Goal: Information Seeking & Learning: Learn about a topic

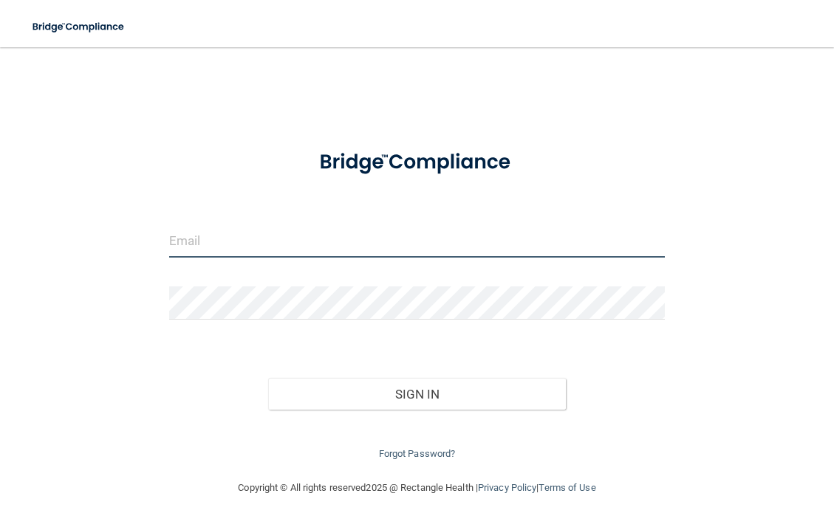
click at [239, 251] on input "email" at bounding box center [417, 241] width 496 height 33
type input "[EMAIL_ADDRESS][DOMAIN_NAME]"
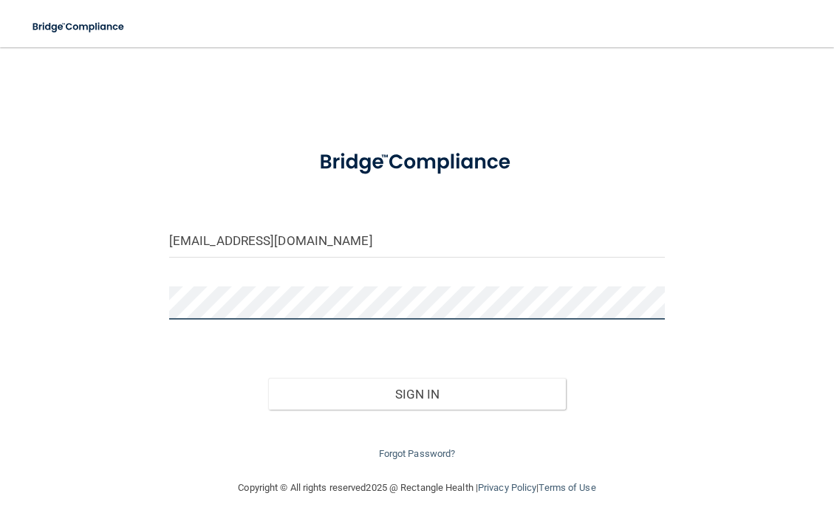
click at [268, 378] on button "Sign In" at bounding box center [417, 394] width 298 height 33
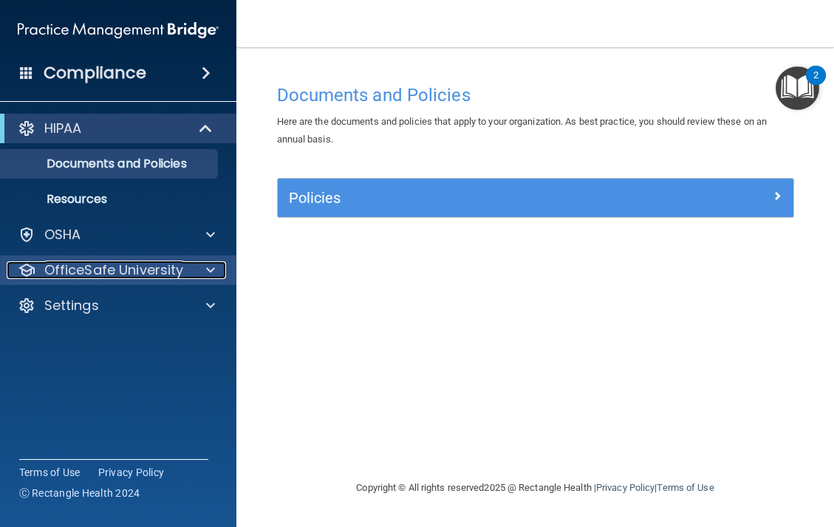
click at [120, 279] on p "OfficeSafe University" at bounding box center [114, 271] width 140 height 18
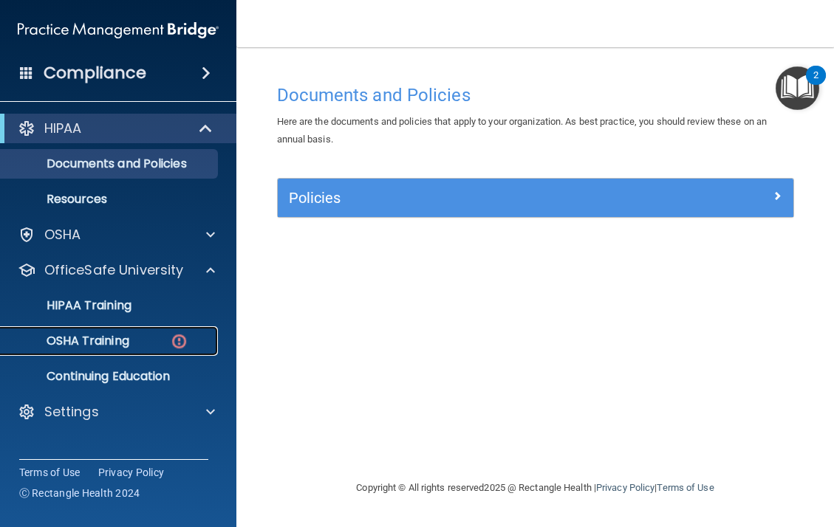
click at [134, 340] on div "OSHA Training" at bounding box center [111, 341] width 202 height 15
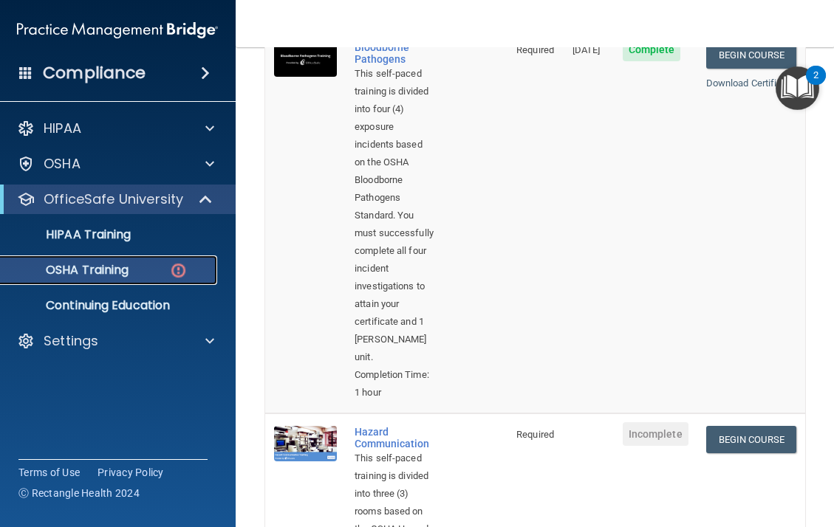
scroll to position [207, 0]
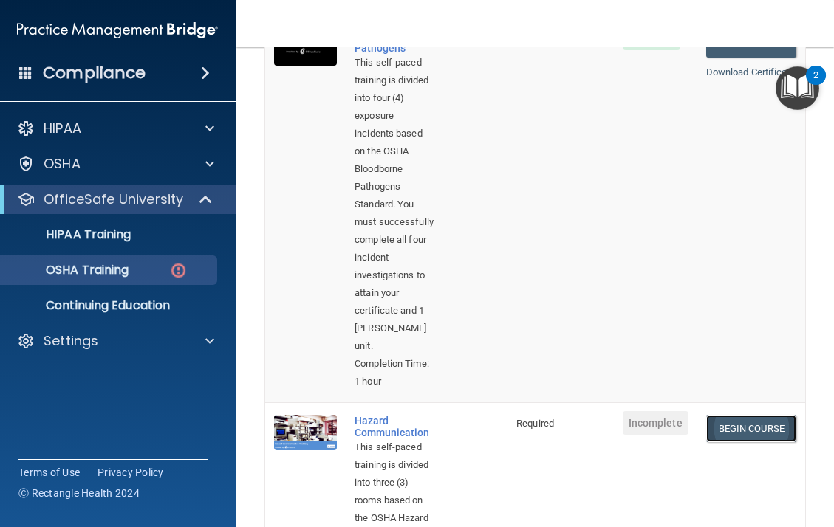
click at [728, 415] on link "Begin Course" at bounding box center [751, 428] width 90 height 27
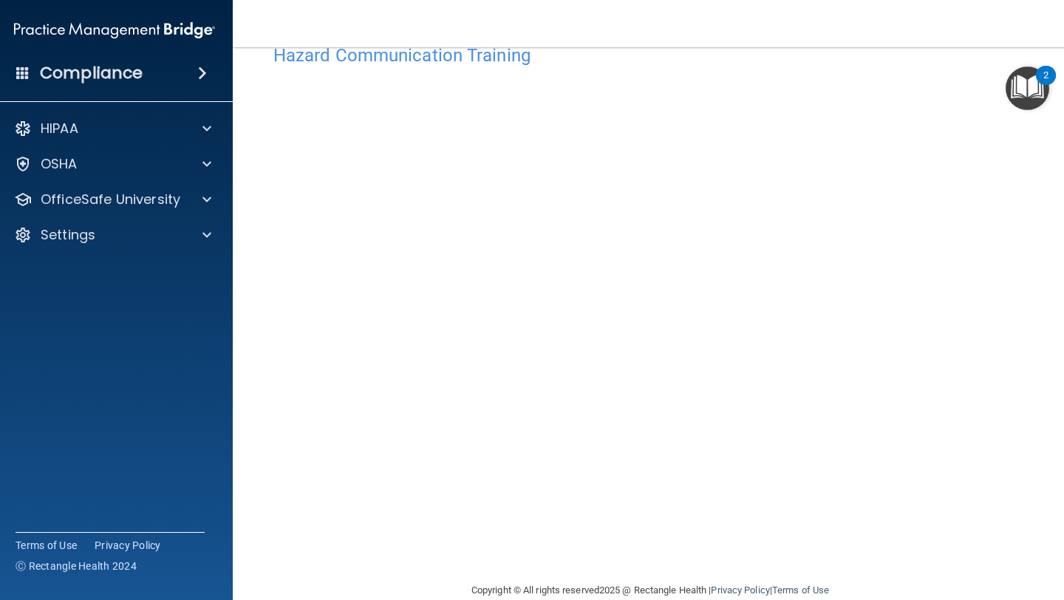
scroll to position [47, 0]
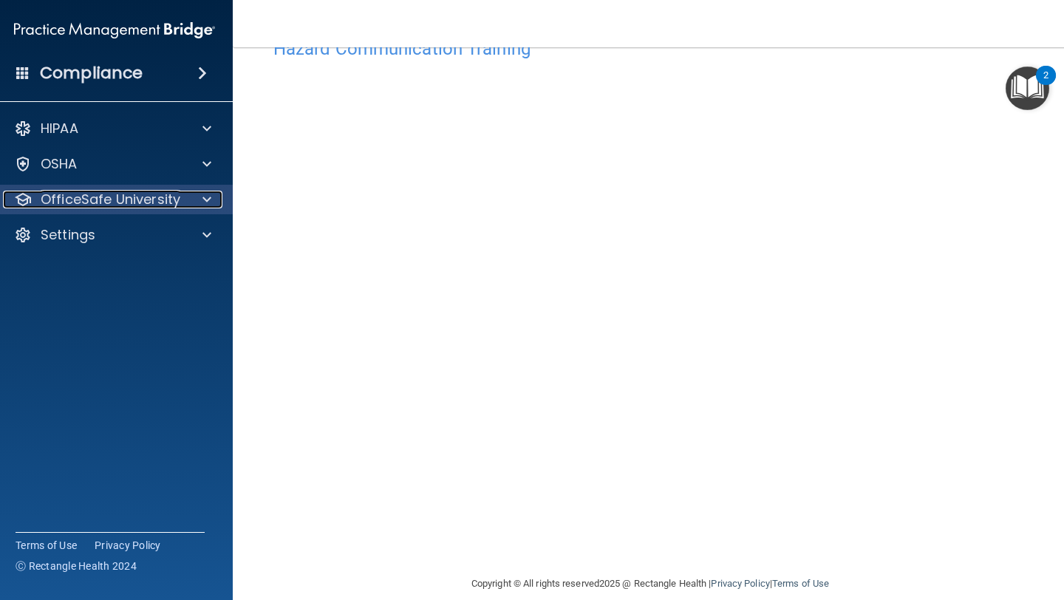
click at [209, 200] on span at bounding box center [206, 200] width 9 height 18
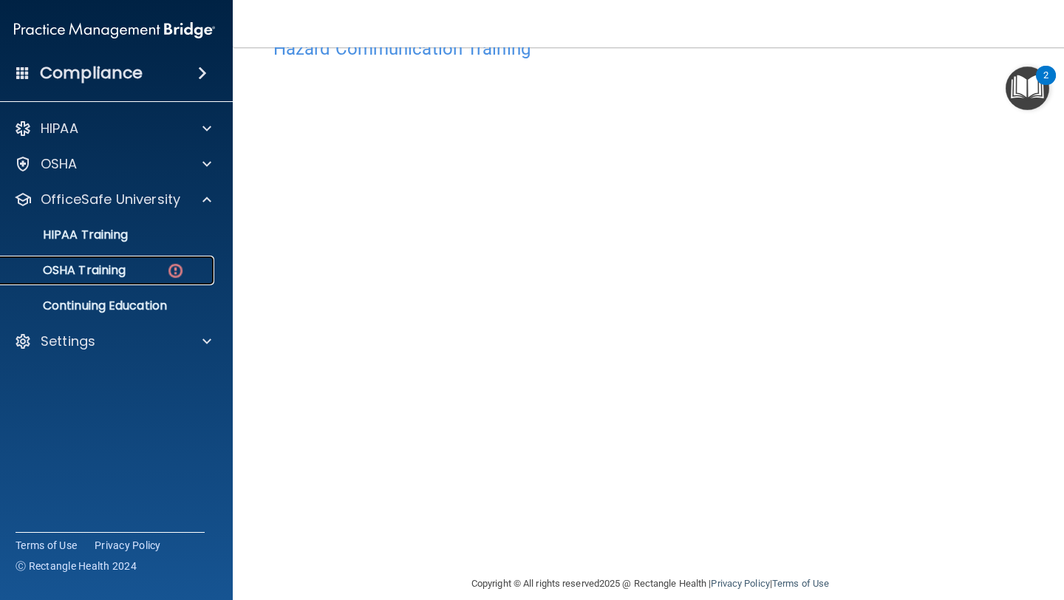
click at [177, 266] on img at bounding box center [175, 271] width 18 height 18
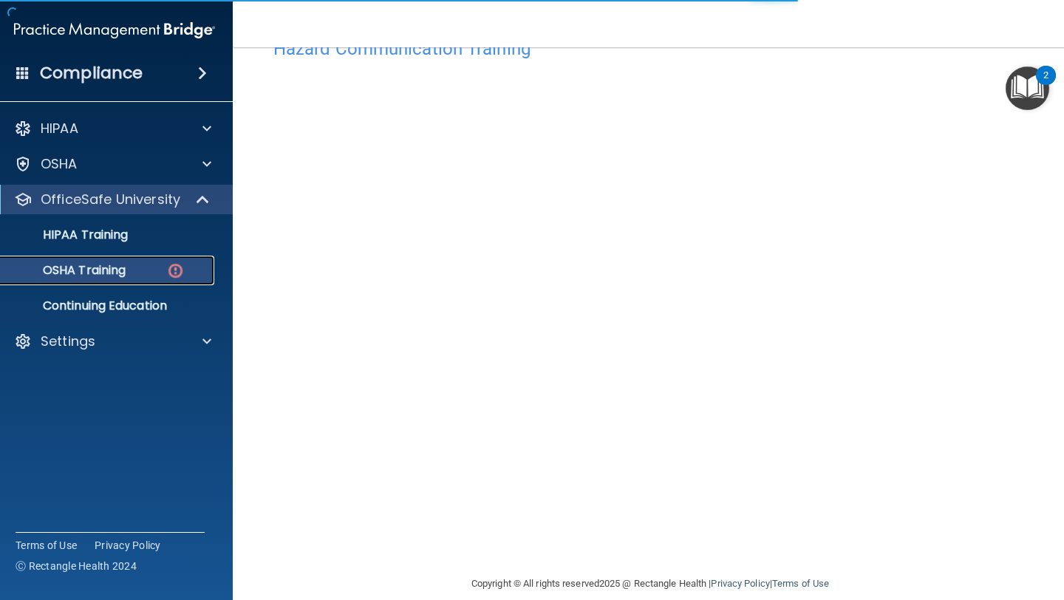
scroll to position [147, 0]
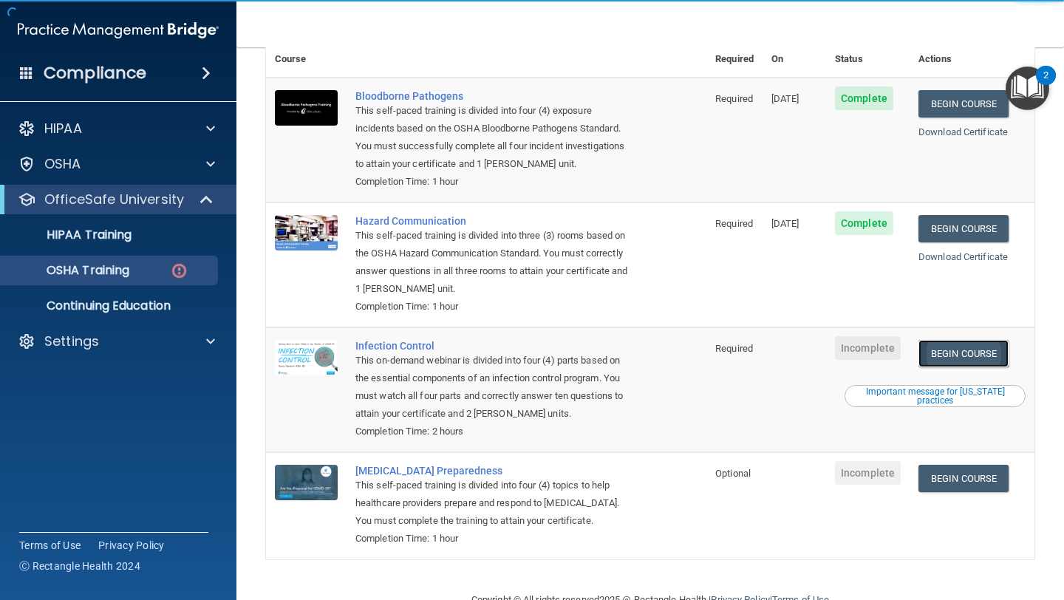
click at [833, 340] on link "Begin Course" at bounding box center [963, 353] width 90 height 27
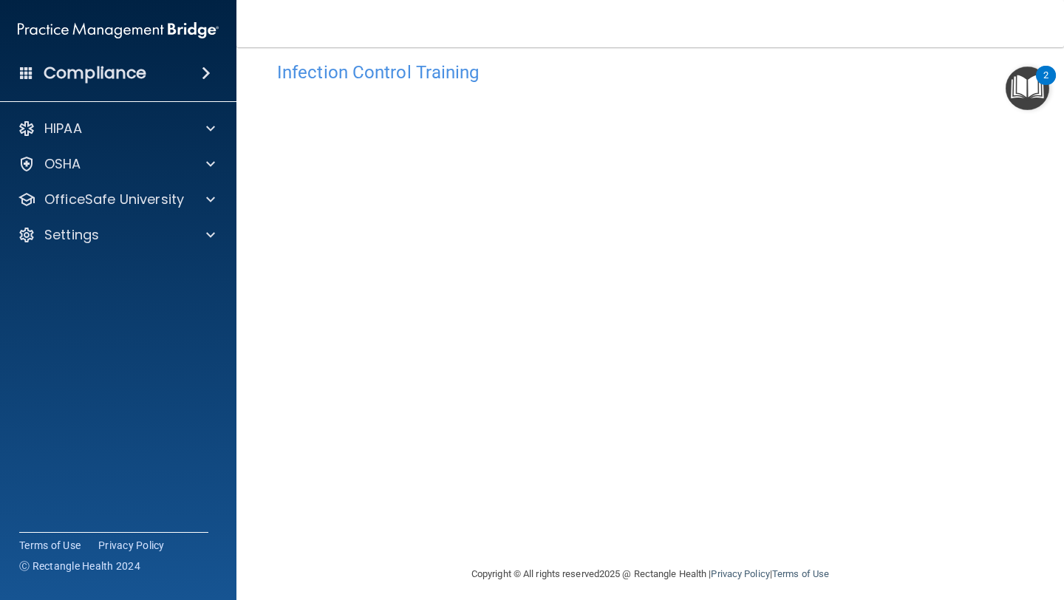
scroll to position [24, 0]
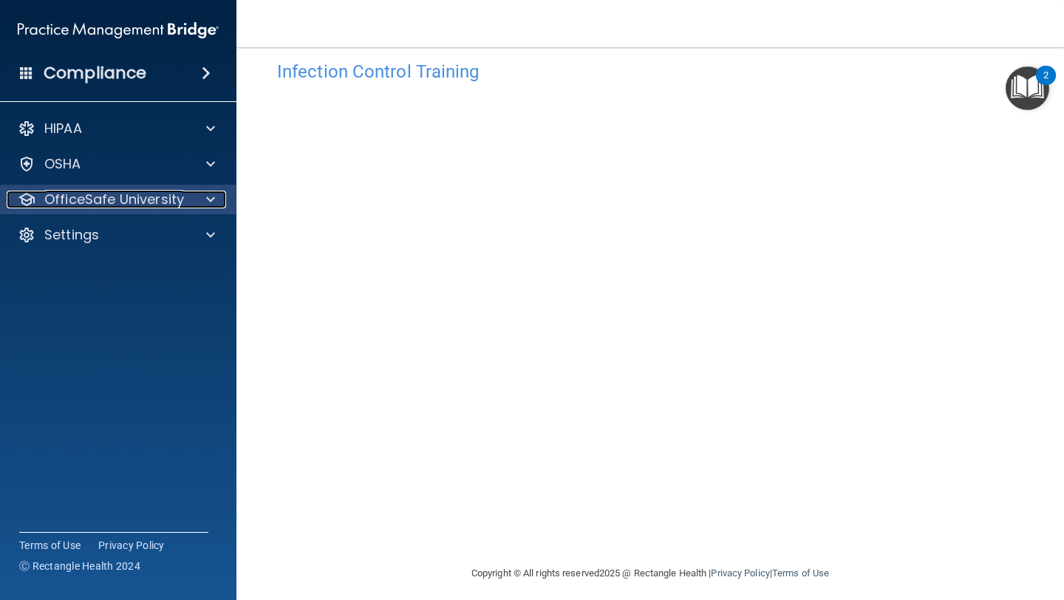
click at [176, 205] on p "OfficeSafe University" at bounding box center [114, 200] width 140 height 18
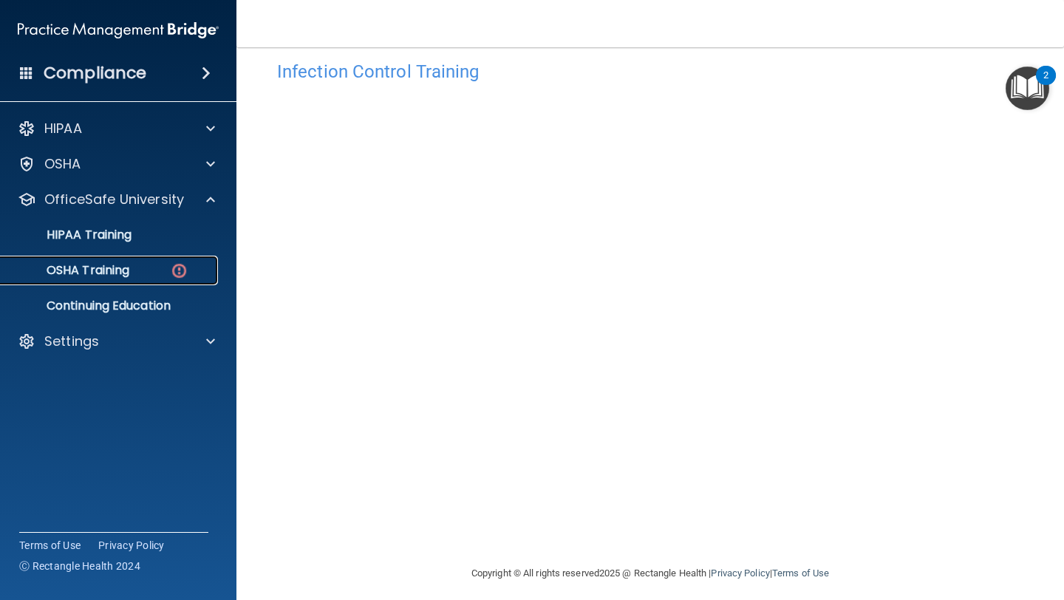
click at [167, 273] on div "OSHA Training" at bounding box center [111, 270] width 202 height 15
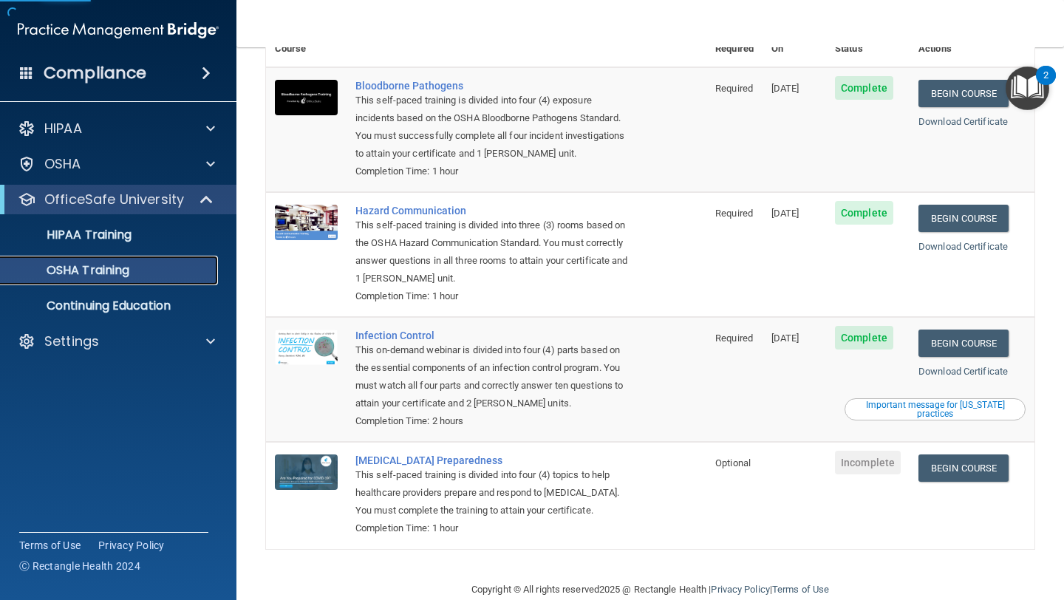
scroll to position [125, 0]
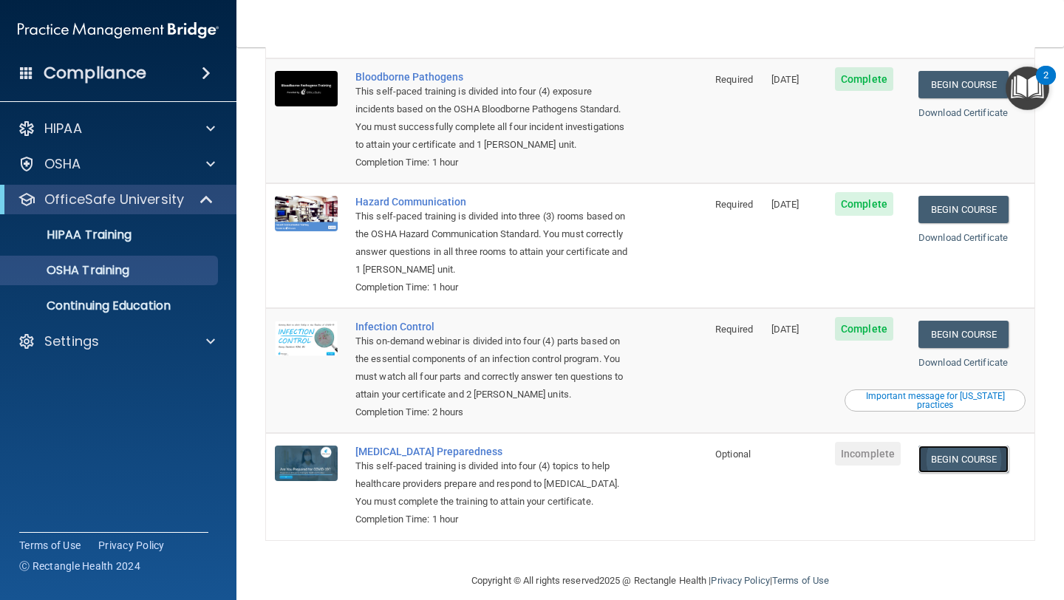
click at [971, 451] on link "Begin Course" at bounding box center [963, 458] width 90 height 27
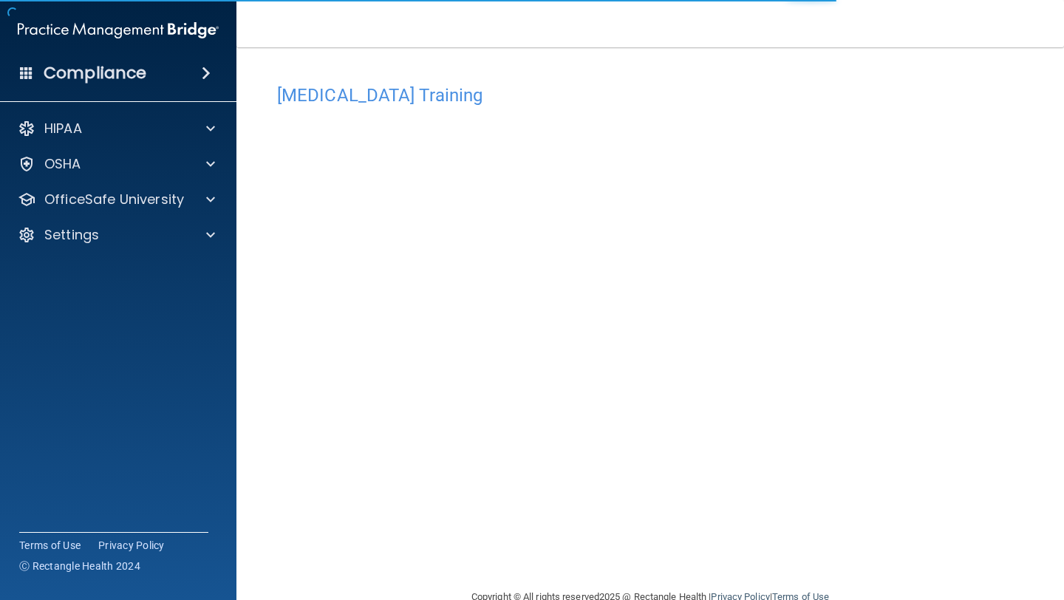
scroll to position [33, 0]
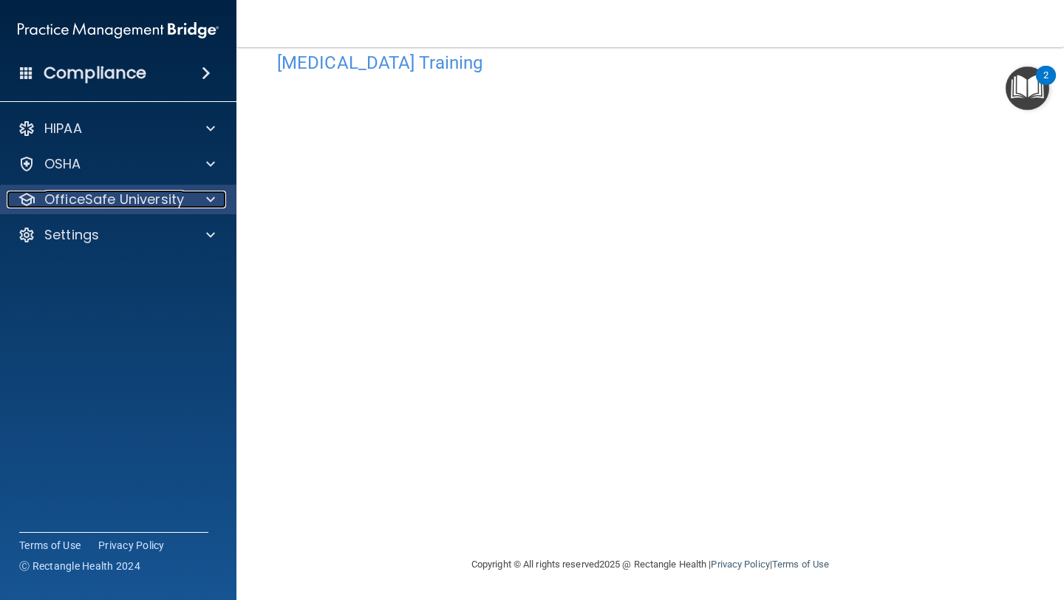
click at [131, 200] on p "OfficeSafe University" at bounding box center [114, 200] width 140 height 18
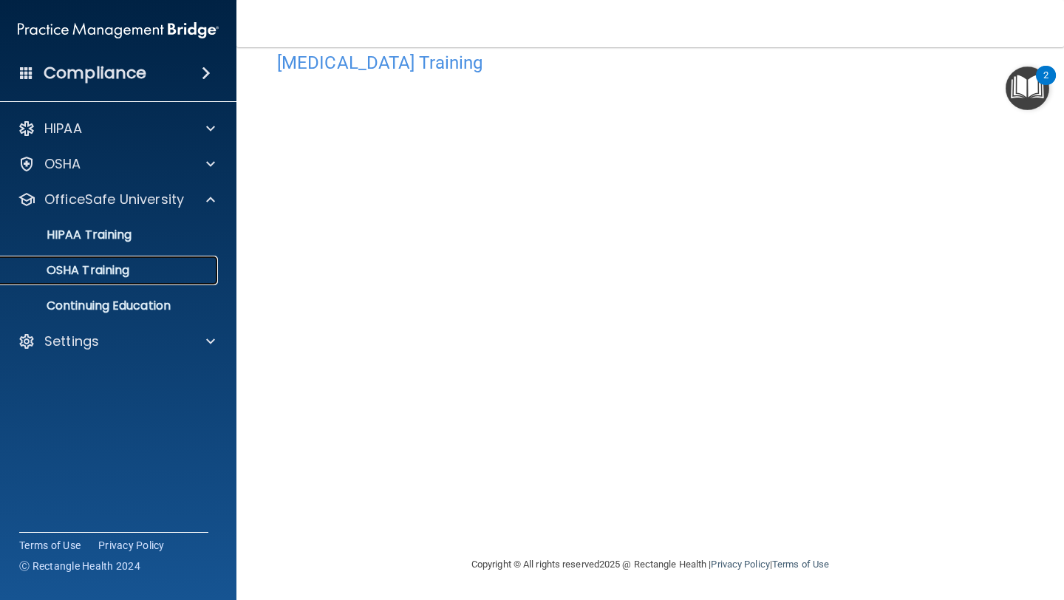
click at [145, 269] on div "OSHA Training" at bounding box center [111, 270] width 202 height 15
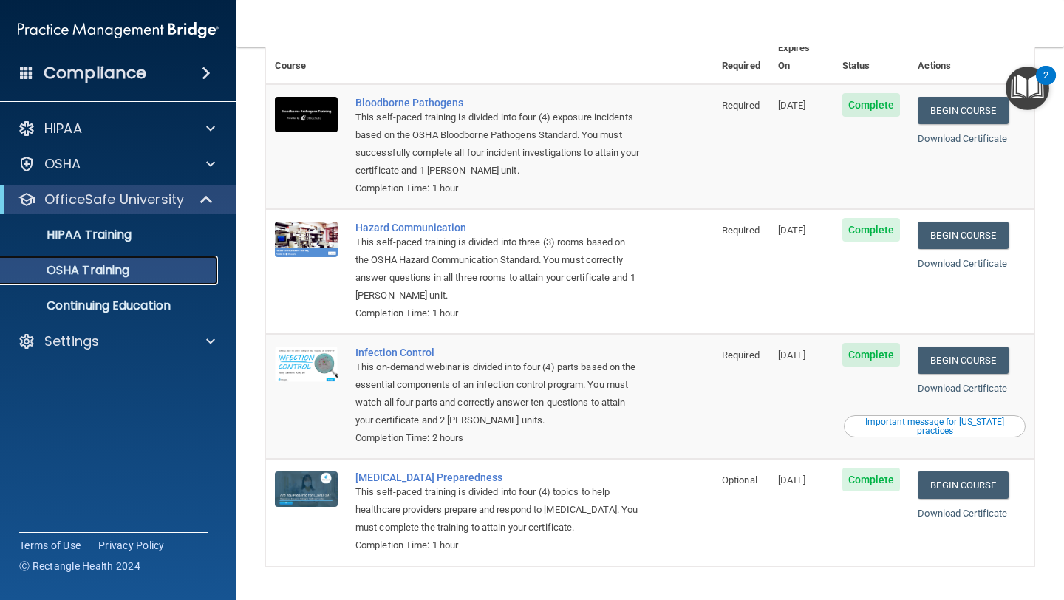
scroll to position [125, 0]
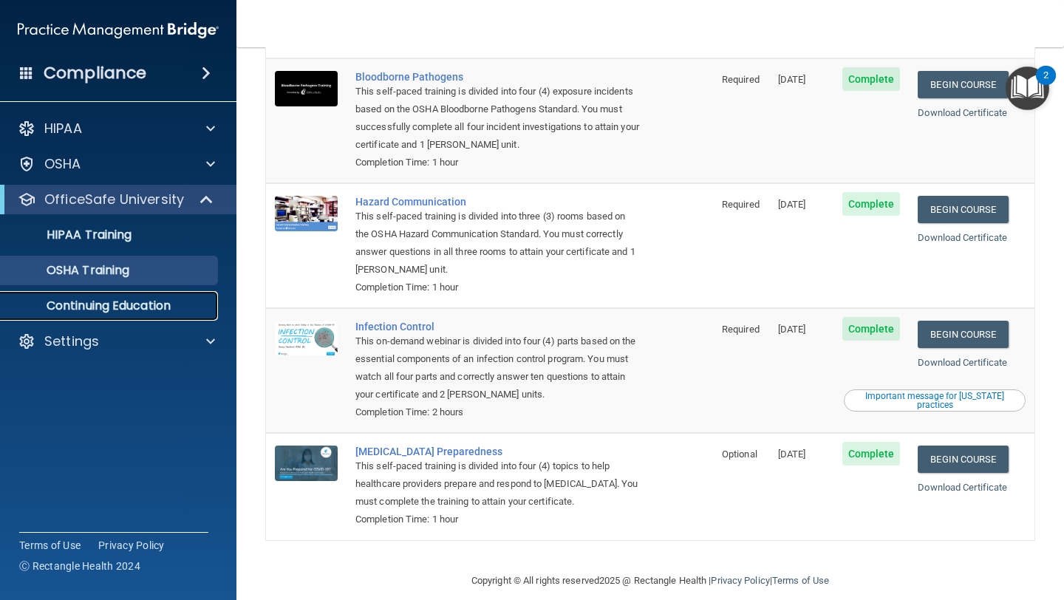
click at [112, 308] on p "Continuing Education" at bounding box center [111, 305] width 202 height 15
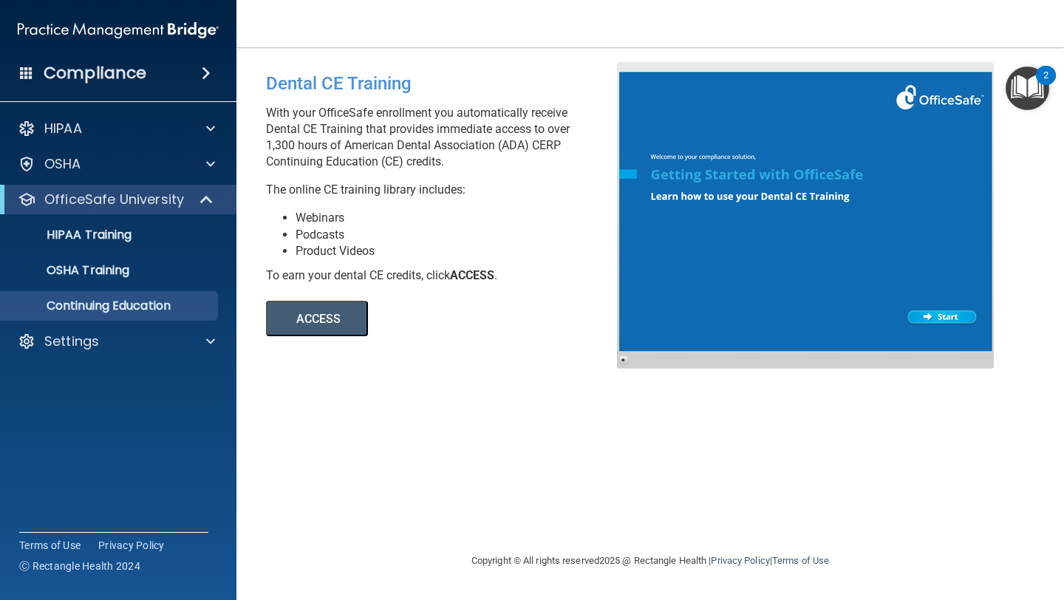
click at [321, 318] on button "ACCESS" at bounding box center [317, 318] width 102 height 35
click at [323, 312] on button "ACCESS" at bounding box center [317, 318] width 102 height 35
click at [102, 131] on div "HIPAA" at bounding box center [98, 129] width 183 height 18
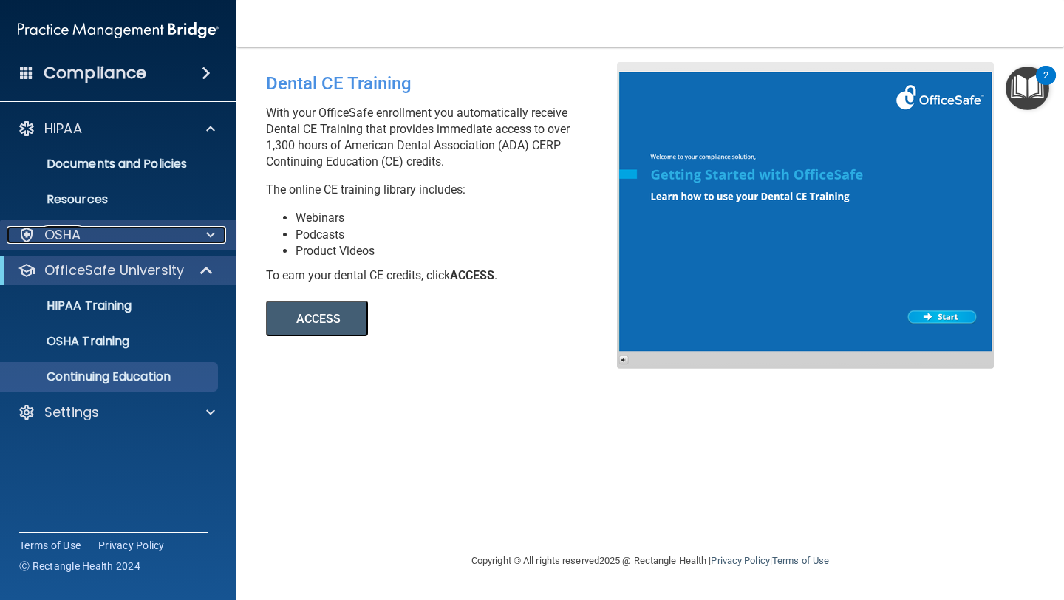
click at [89, 239] on div "OSHA" at bounding box center [98, 235] width 183 height 18
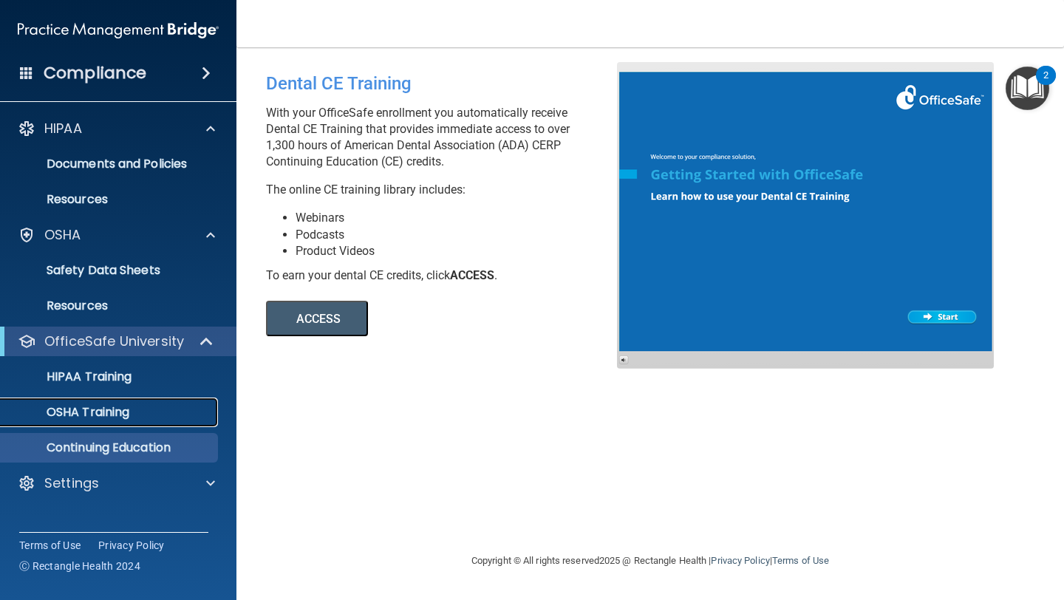
click at [107, 420] on link "OSHA Training" at bounding box center [101, 412] width 233 height 30
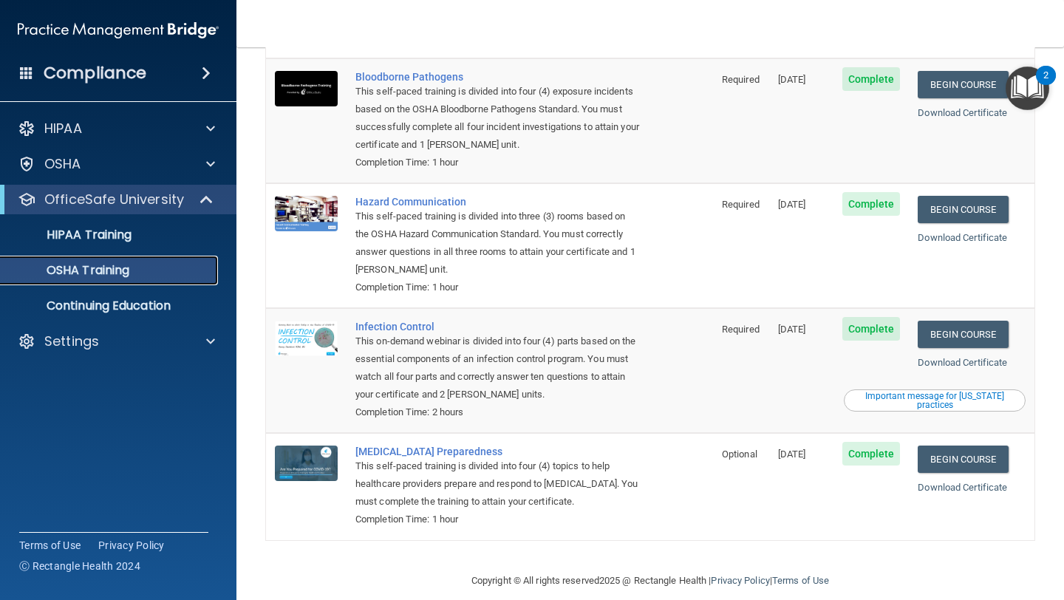
scroll to position [95, 0]
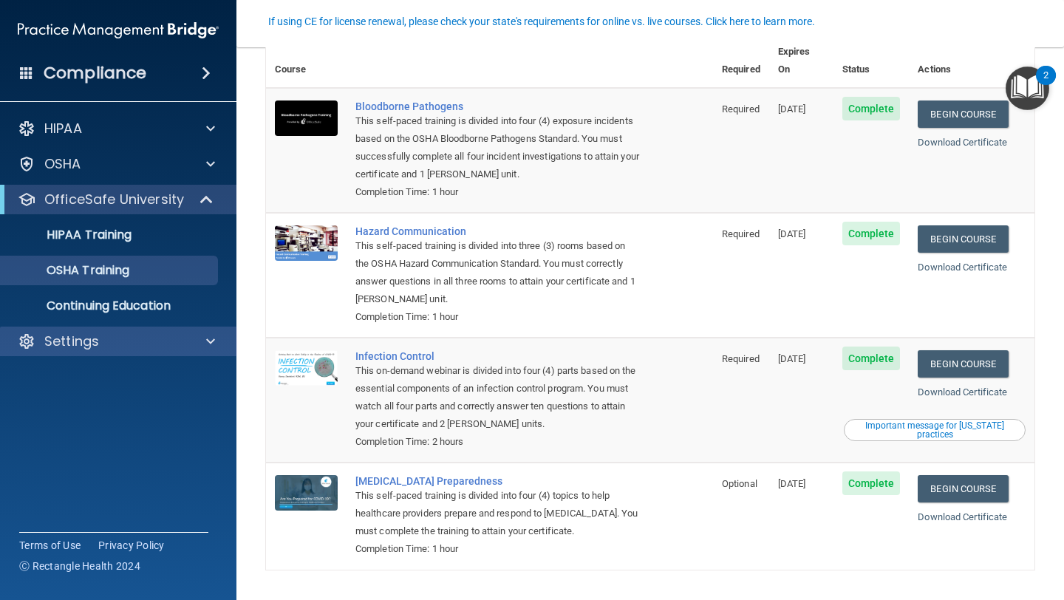
click at [213, 329] on div "Settings" at bounding box center [118, 342] width 237 height 30
click at [214, 341] on span at bounding box center [210, 341] width 9 height 18
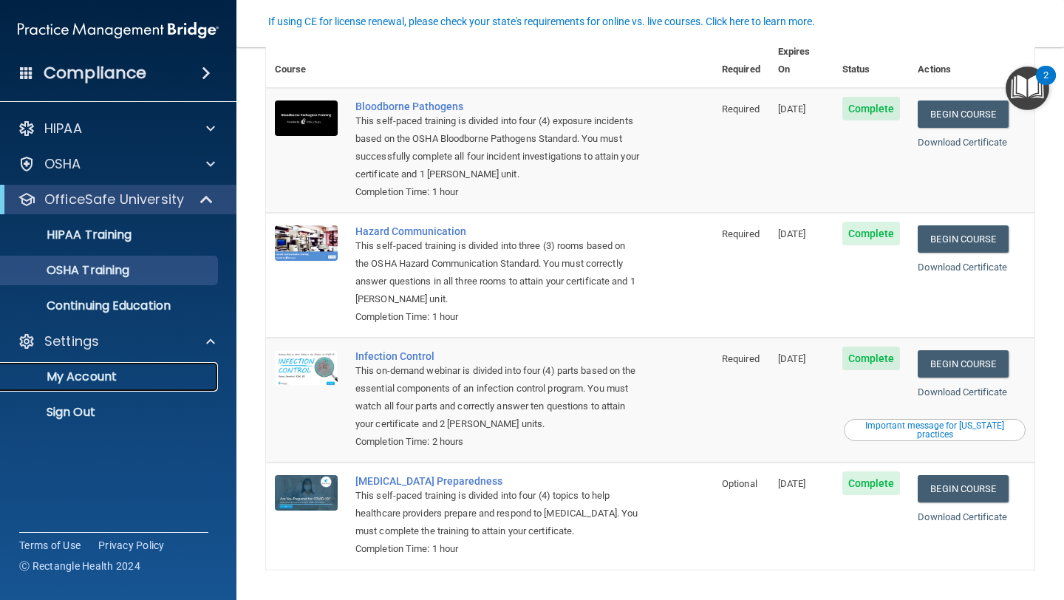
click at [112, 375] on p "My Account" at bounding box center [111, 376] width 202 height 15
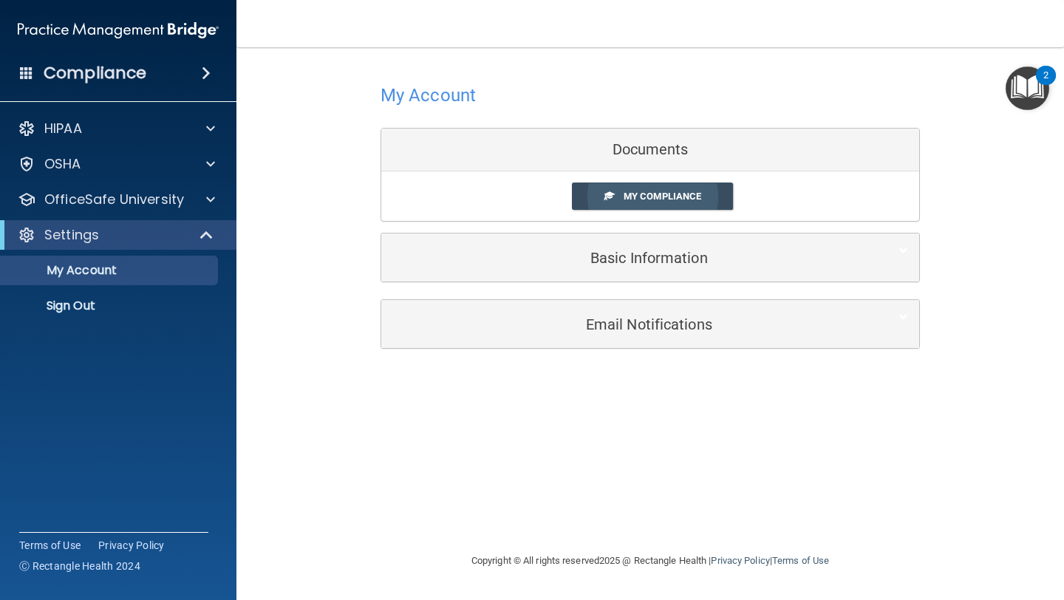
click at [662, 197] on span "My Compliance" at bounding box center [662, 196] width 78 height 11
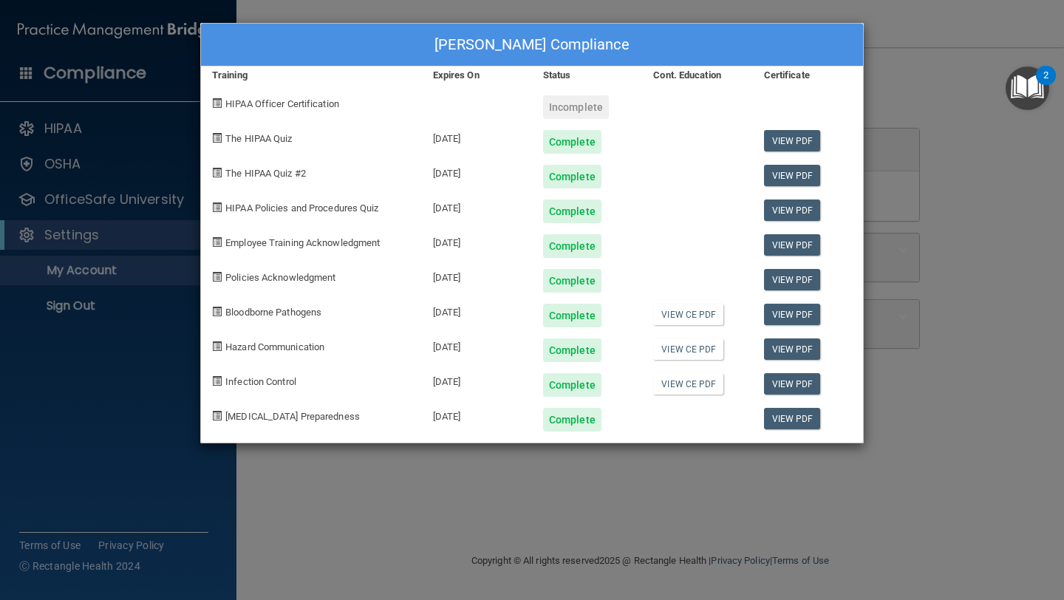
click at [561, 115] on div "Incomplete" at bounding box center [576, 107] width 66 height 24
click at [565, 107] on div "Incomplete" at bounding box center [576, 107] width 66 height 24
click at [261, 18] on div "[PERSON_NAME] Compliance Training Expires On Status Cont. Education Certificate…" at bounding box center [532, 300] width 1064 height 600
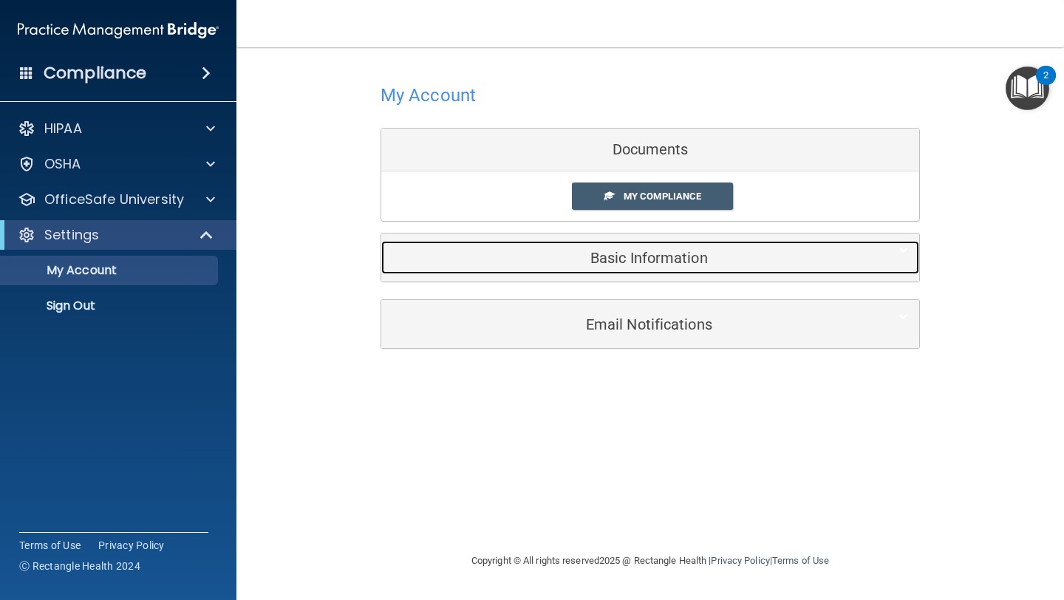
click at [501, 258] on h5 "Basic Information" at bounding box center [627, 258] width 471 height 16
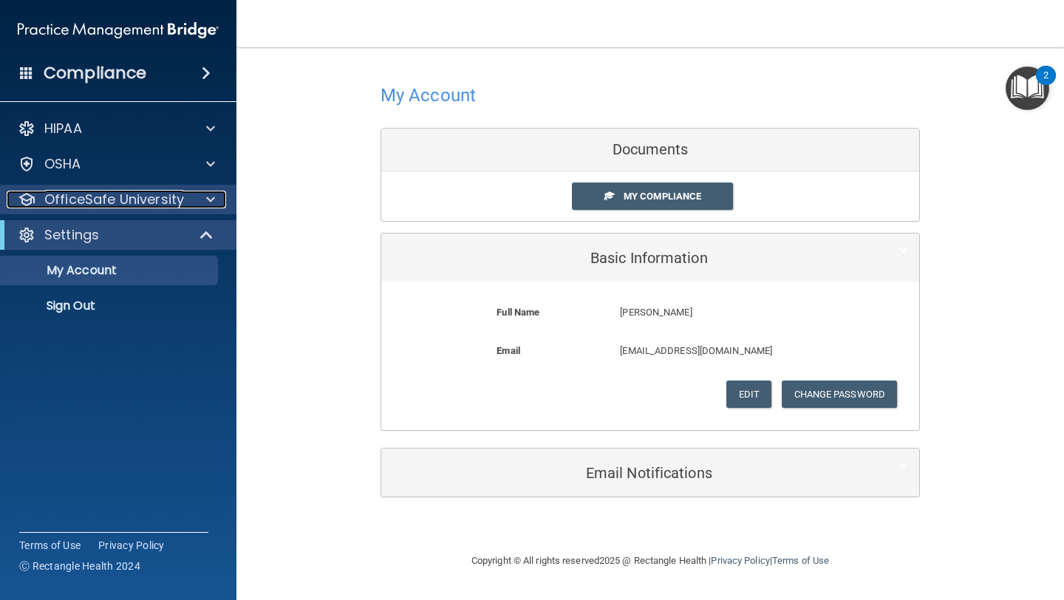
click at [171, 197] on p "OfficeSafe University" at bounding box center [114, 200] width 140 height 18
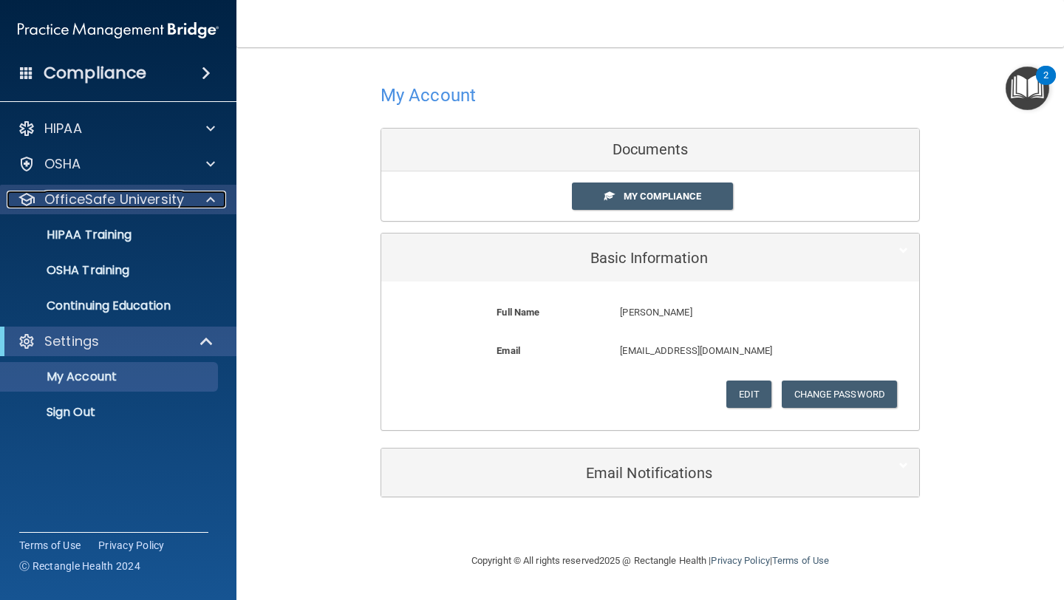
click at [171, 197] on p "OfficeSafe University" at bounding box center [114, 200] width 140 height 18
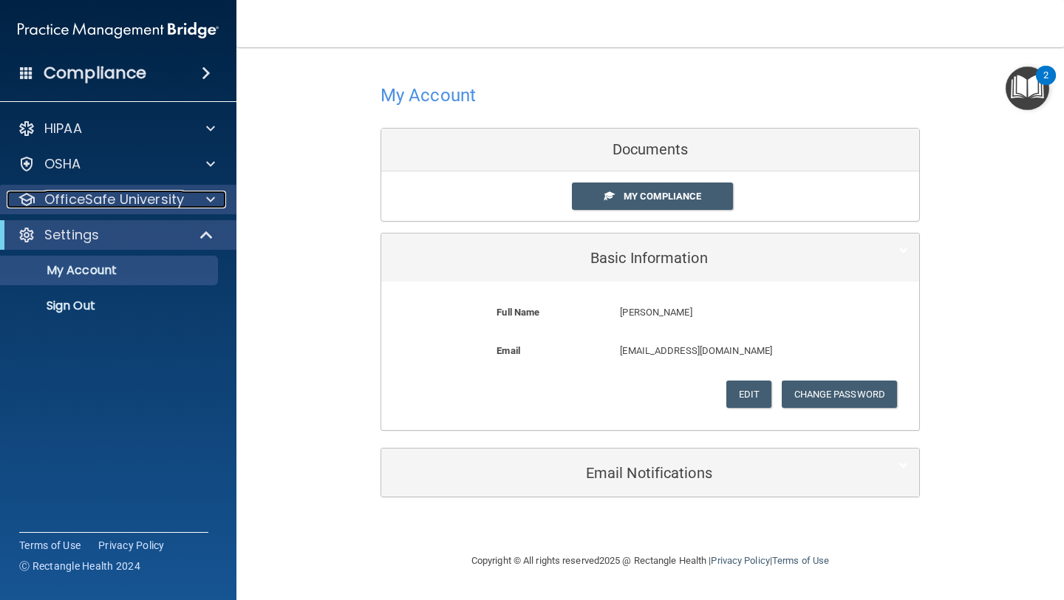
click at [171, 197] on p "OfficeSafe University" at bounding box center [114, 200] width 140 height 18
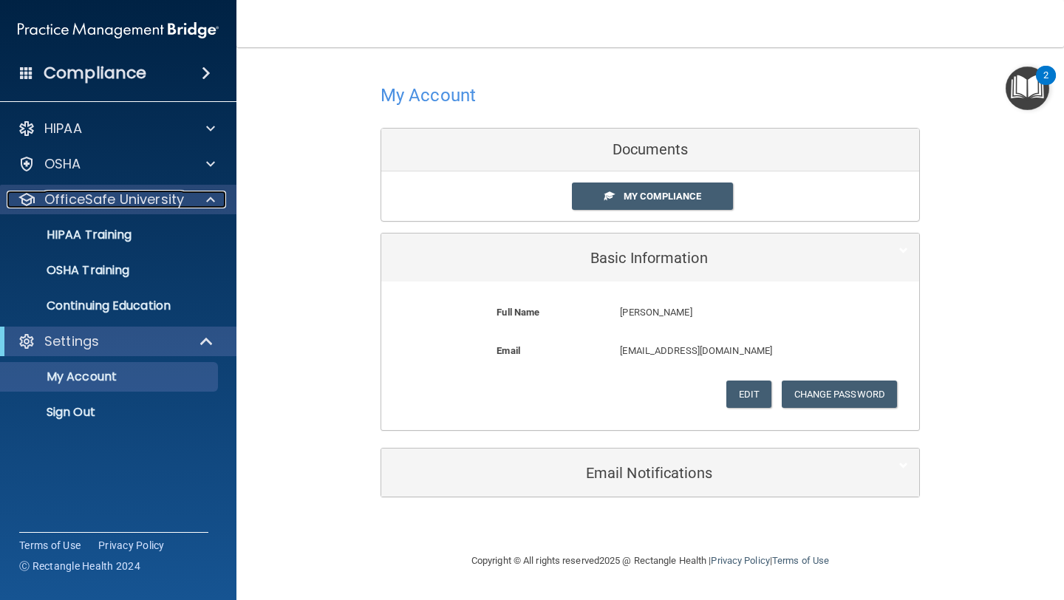
click at [171, 197] on p "OfficeSafe University" at bounding box center [114, 200] width 140 height 18
